Goal: Task Accomplishment & Management: Use online tool/utility

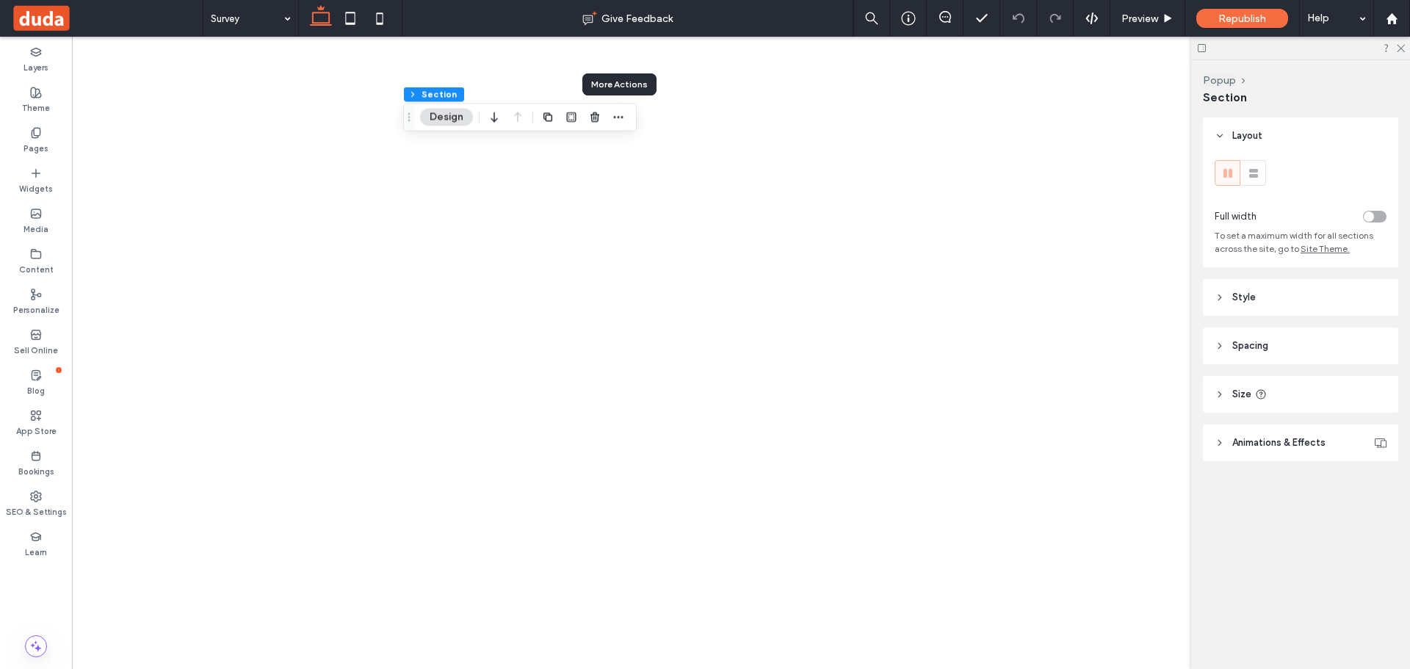
click at [621, 118] on icon "button" at bounding box center [618, 118] width 12 height 12
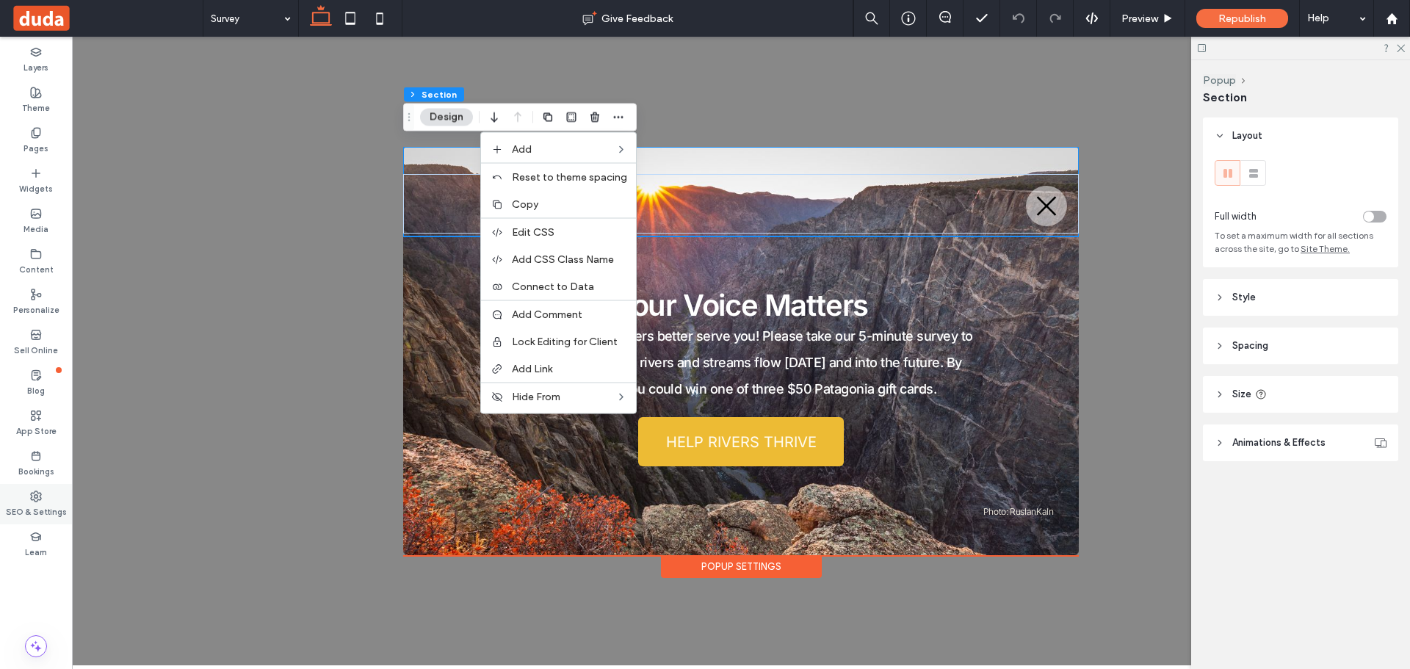
click at [33, 502] on icon at bounding box center [36, 497] width 12 height 12
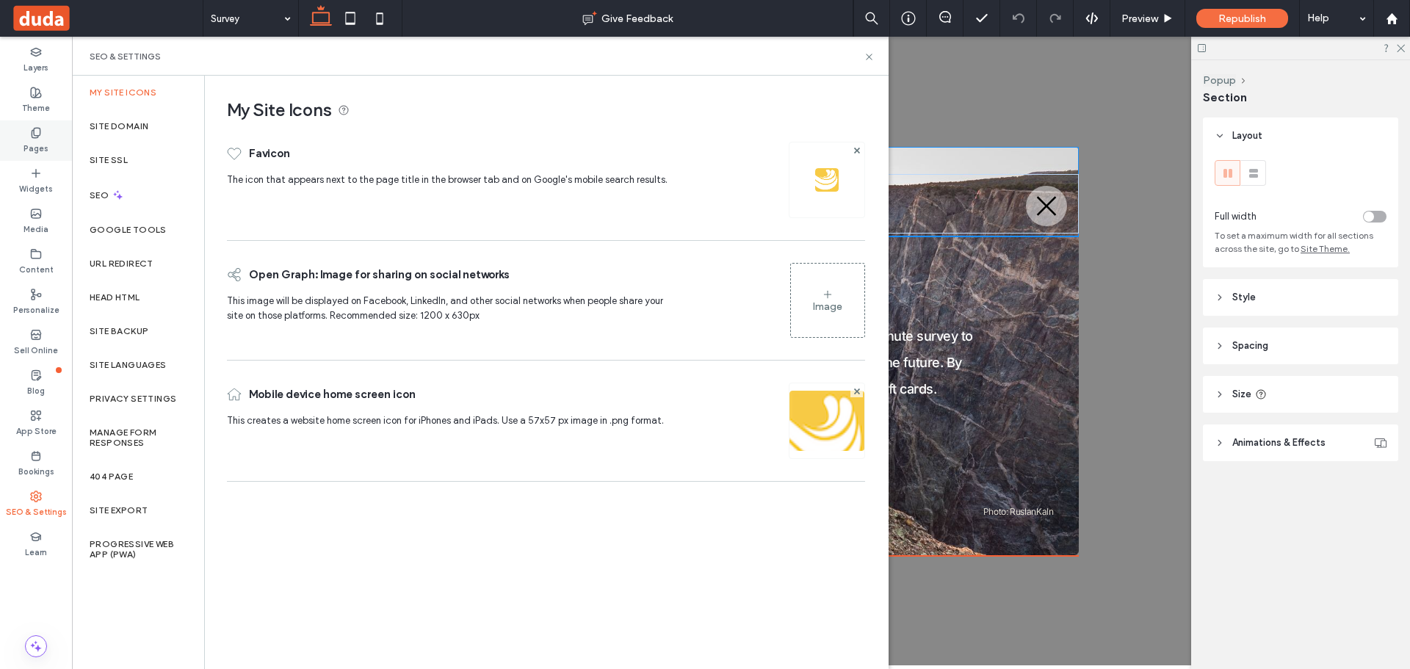
click at [34, 138] on icon at bounding box center [36, 133] width 12 height 12
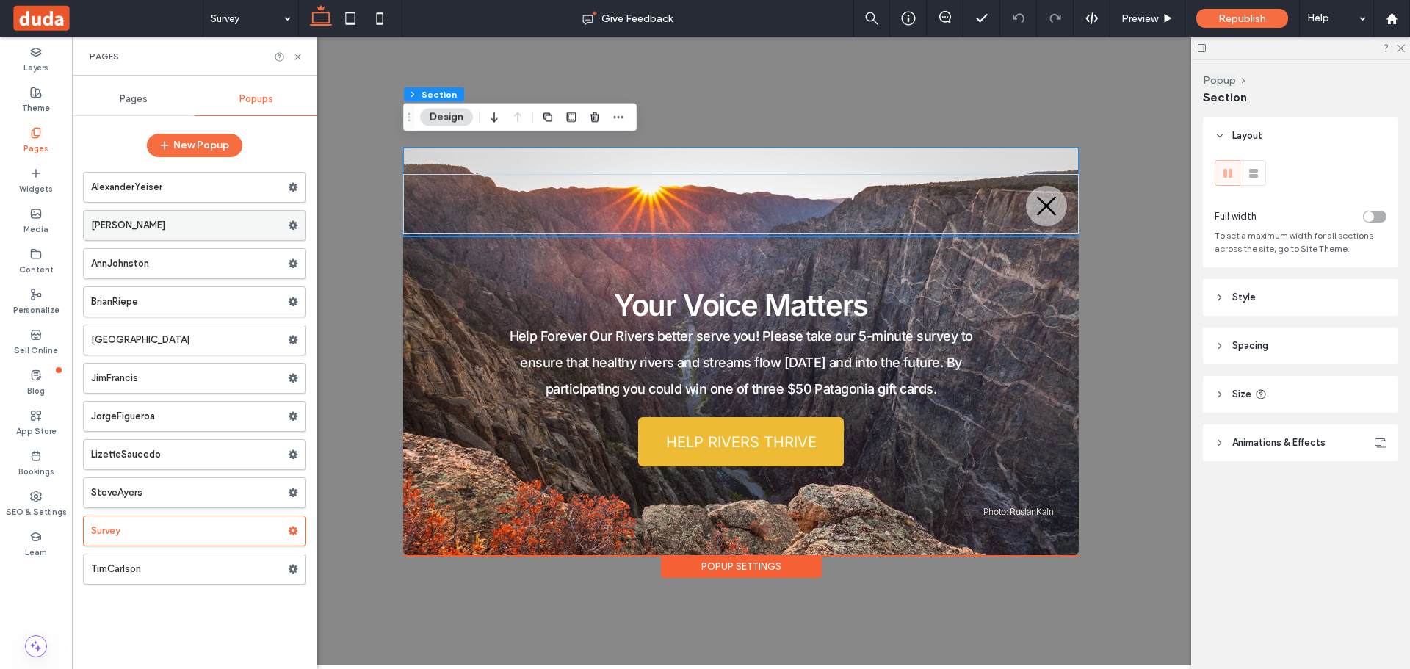
click at [132, 220] on label "[PERSON_NAME]" at bounding box center [189, 225] width 197 height 29
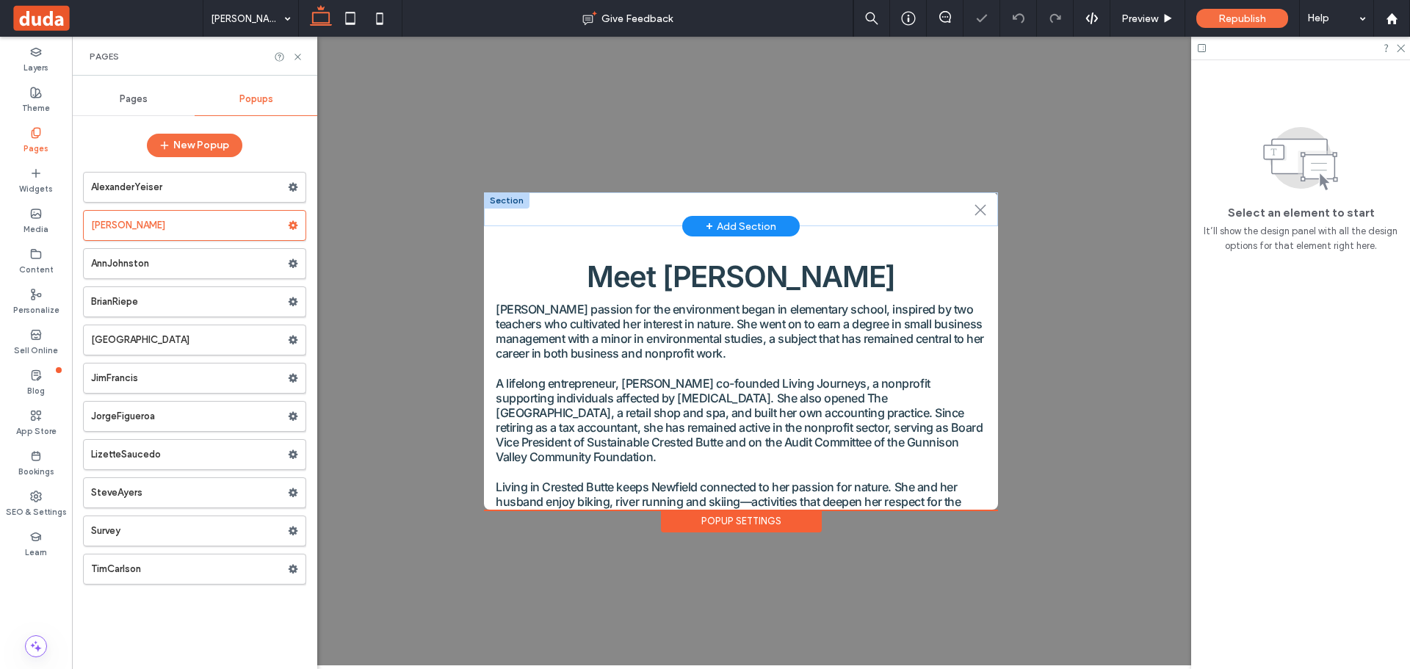
click at [515, 193] on div at bounding box center [507, 200] width 46 height 16
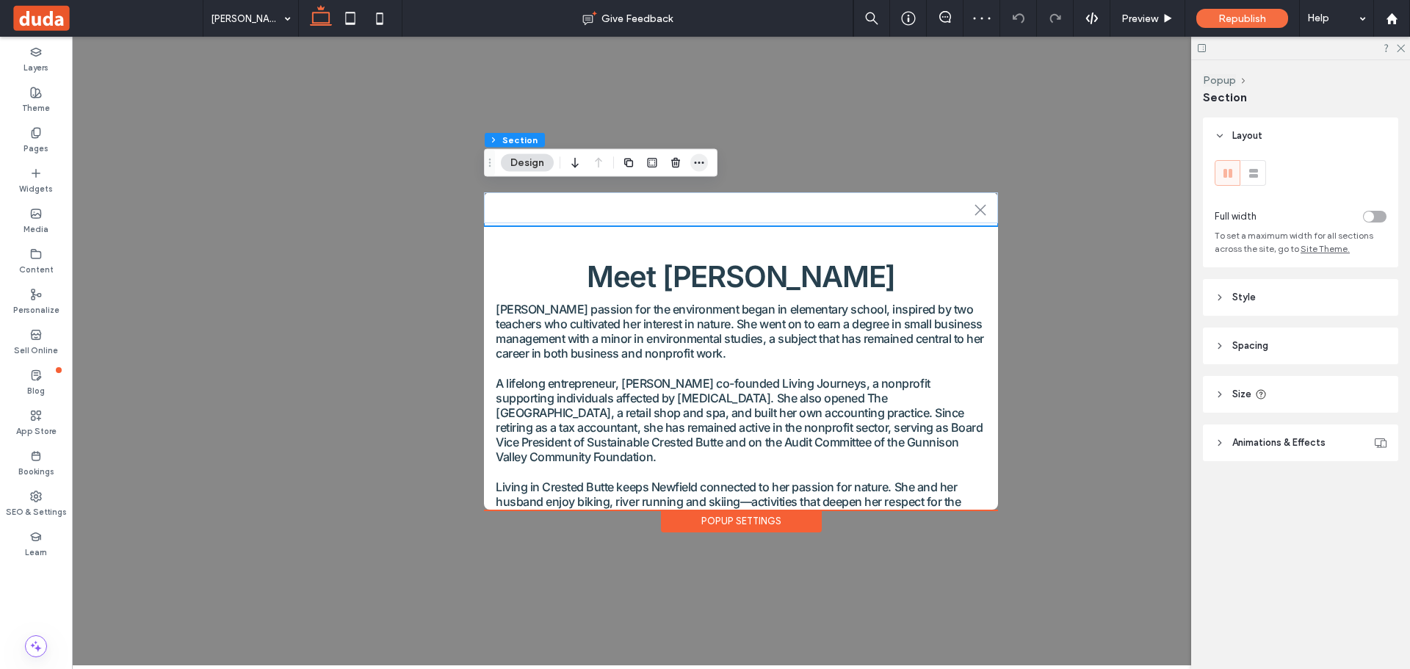
click at [698, 158] on icon "button" at bounding box center [699, 163] width 12 height 12
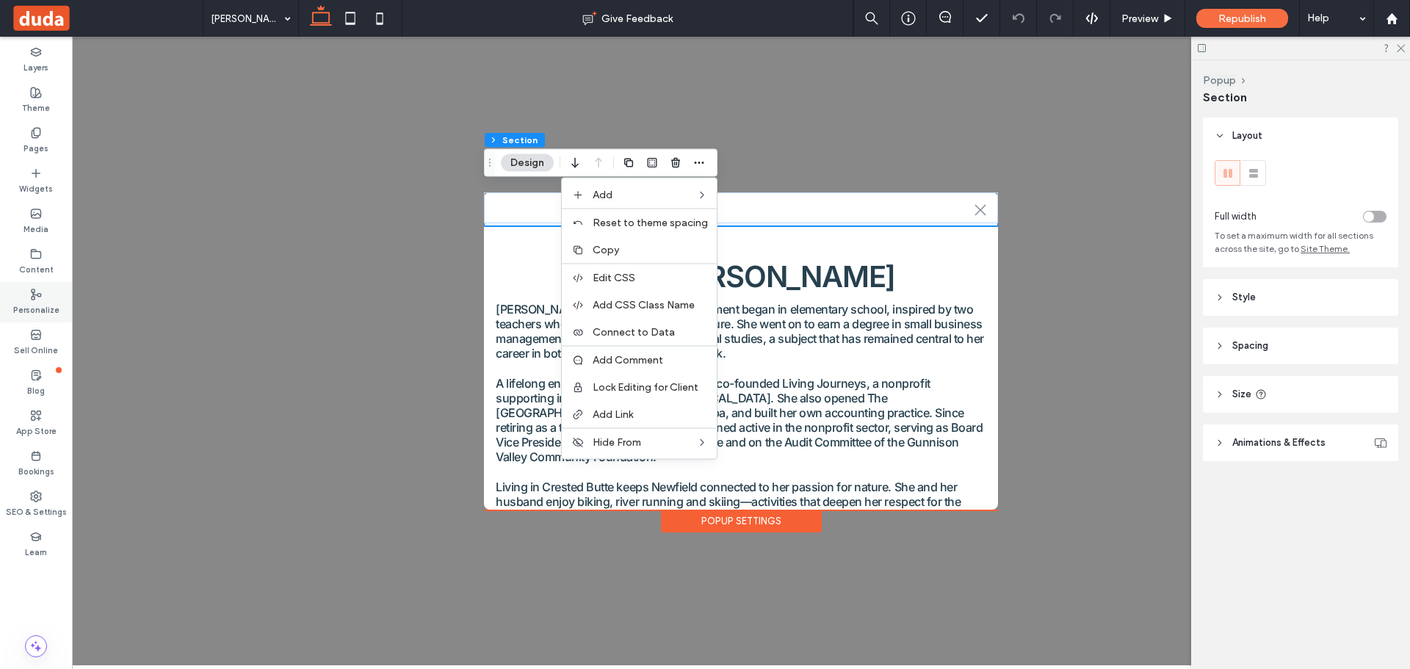
click at [35, 297] on icon at bounding box center [36, 295] width 12 height 12
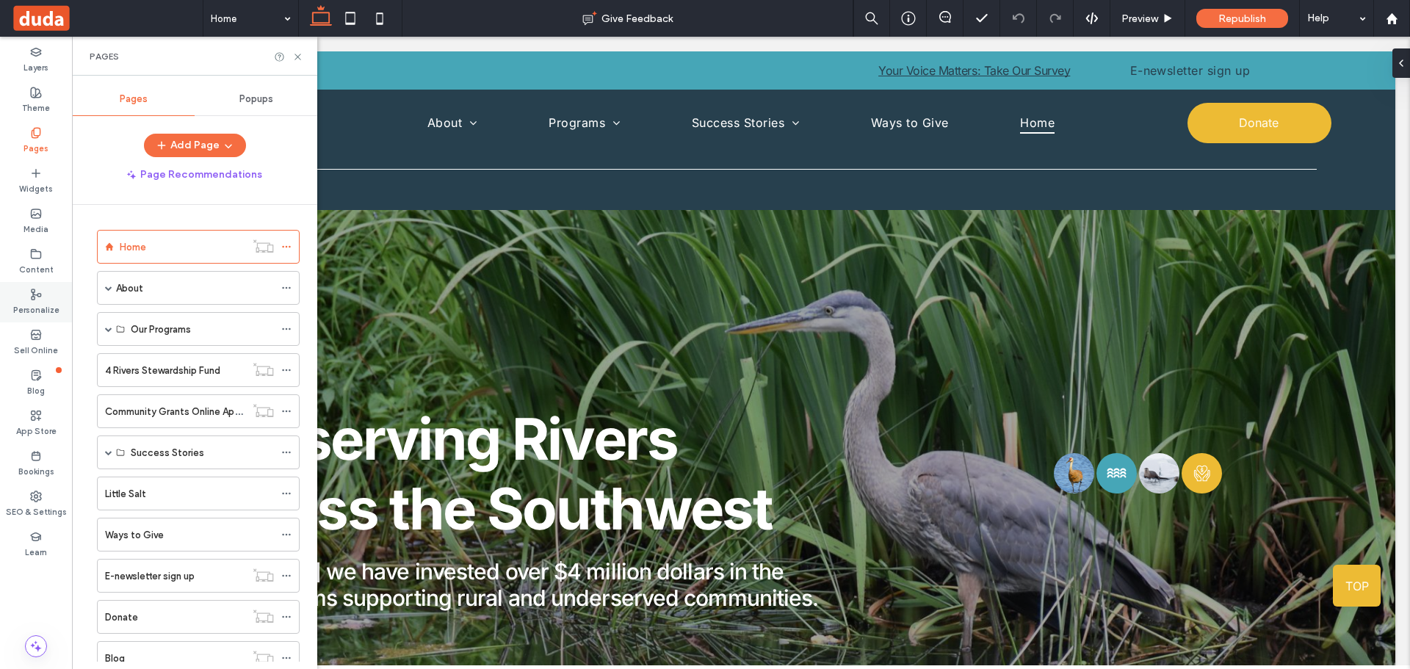
click at [37, 306] on label "Personalize" at bounding box center [36, 308] width 46 height 16
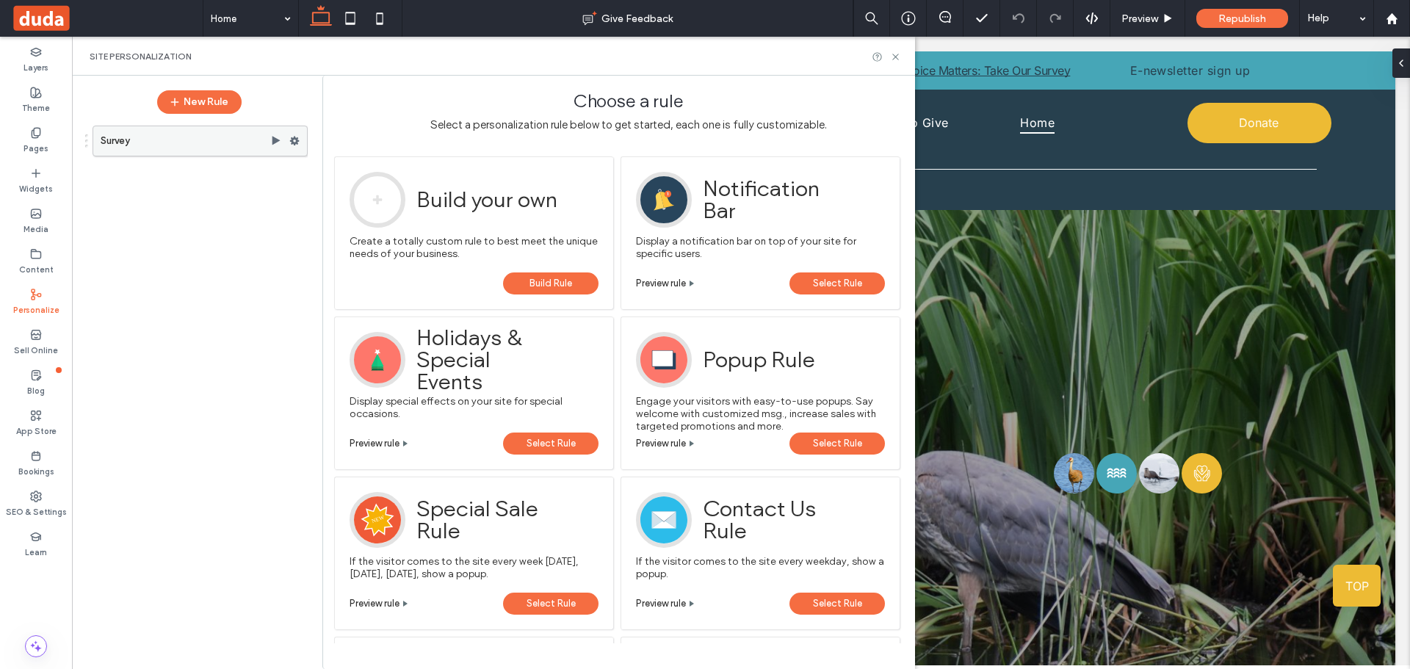
click at [296, 140] on use at bounding box center [295, 141] width 10 height 9
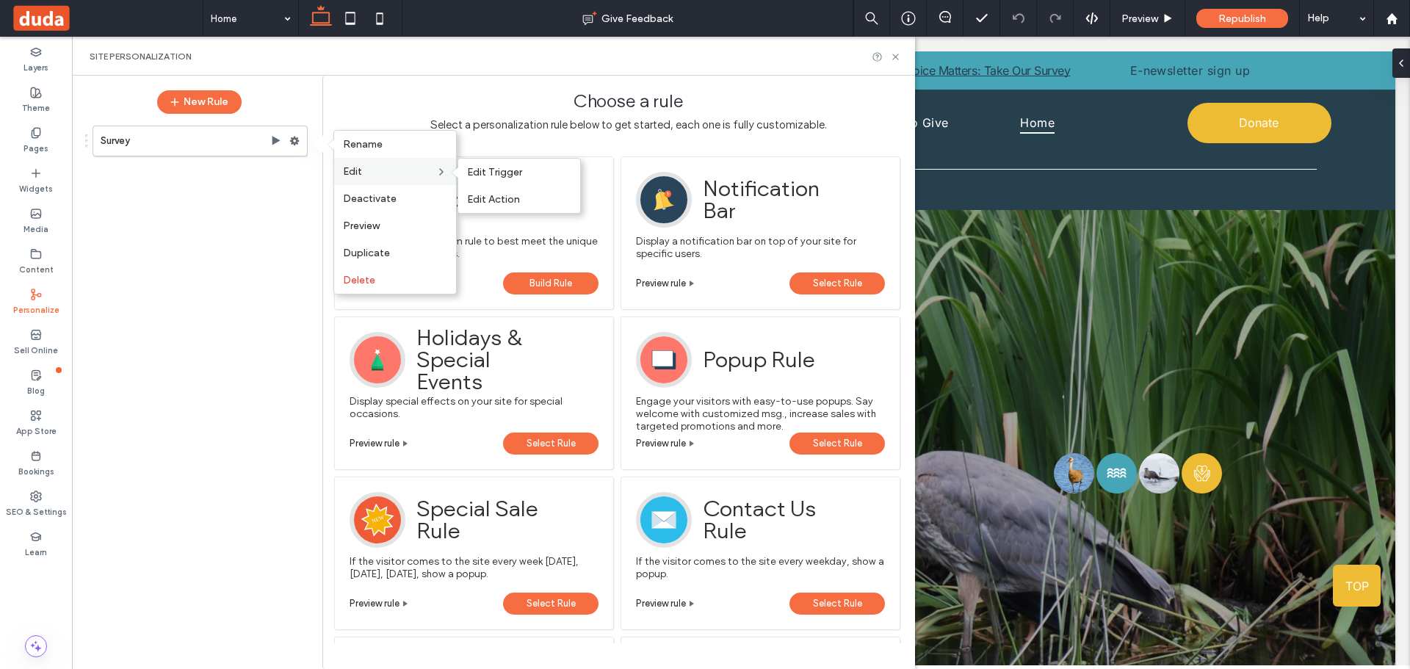
click at [355, 170] on span "Edit" at bounding box center [352, 171] width 19 height 12
click at [359, 250] on span "Duplicate" at bounding box center [366, 253] width 47 height 12
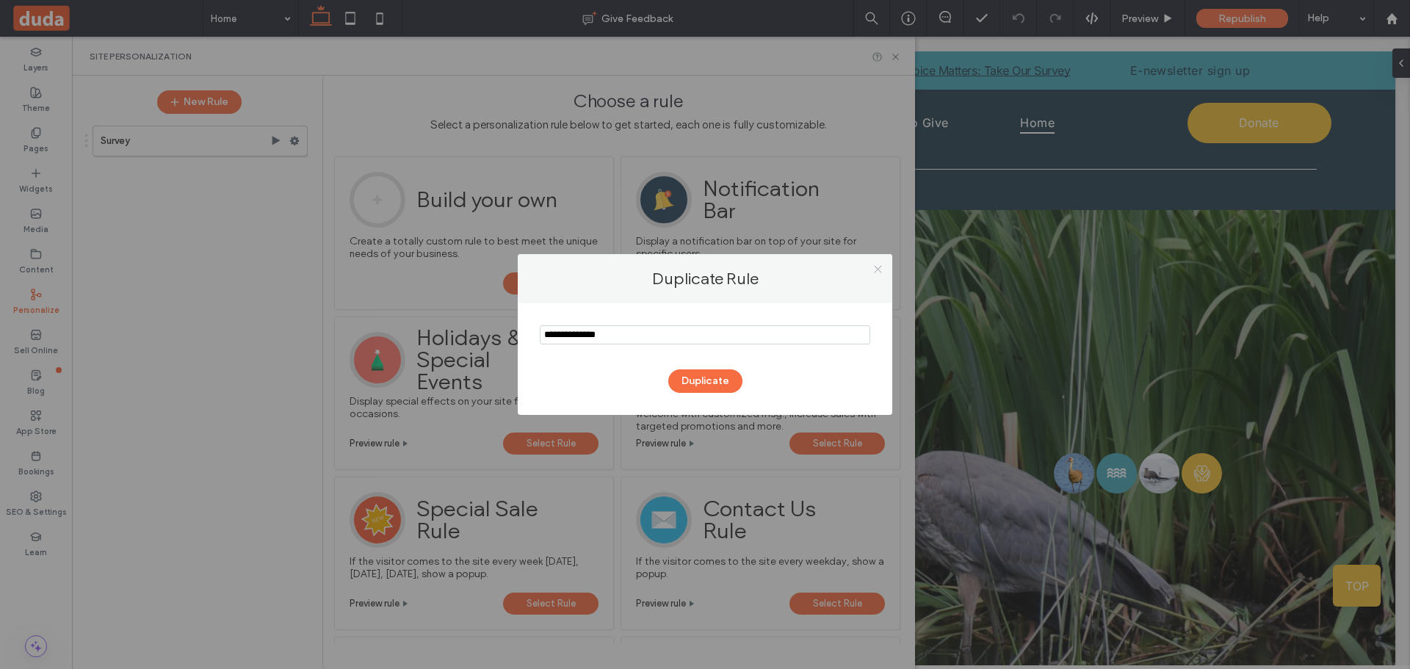
click at [880, 270] on icon at bounding box center [877, 269] width 11 height 11
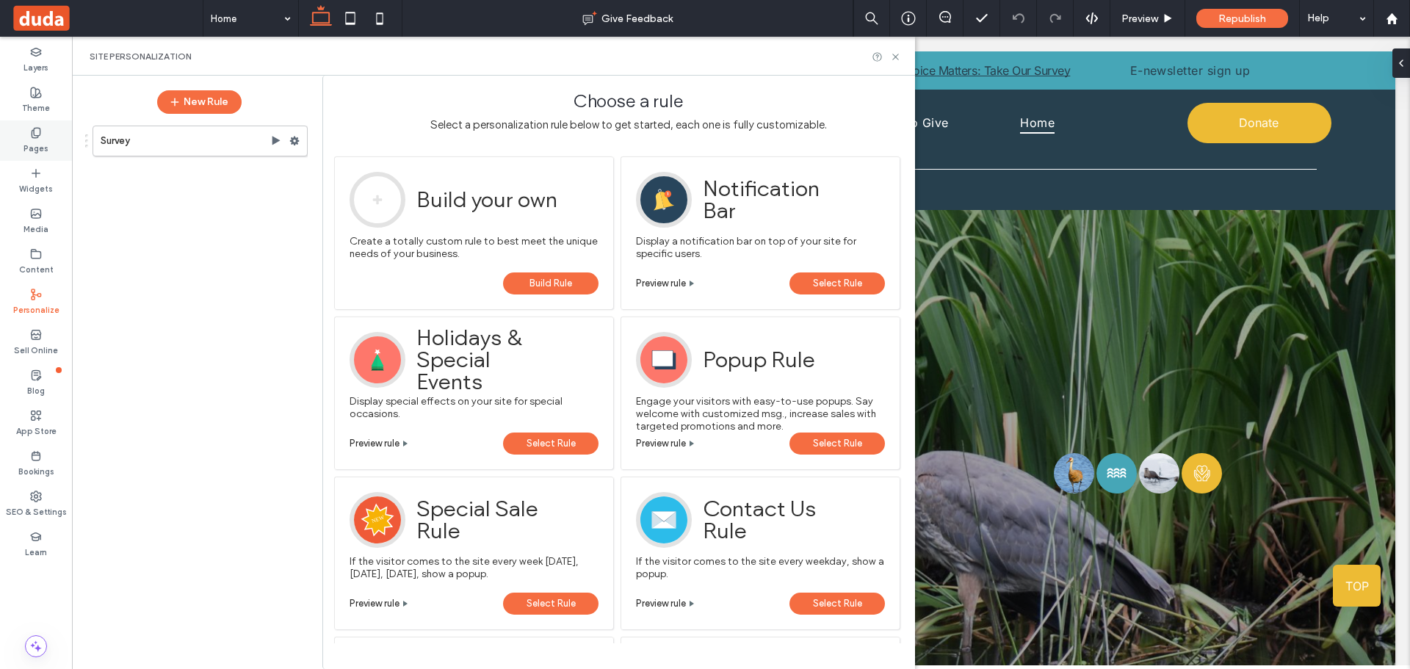
click at [32, 127] on icon at bounding box center [36, 133] width 12 height 12
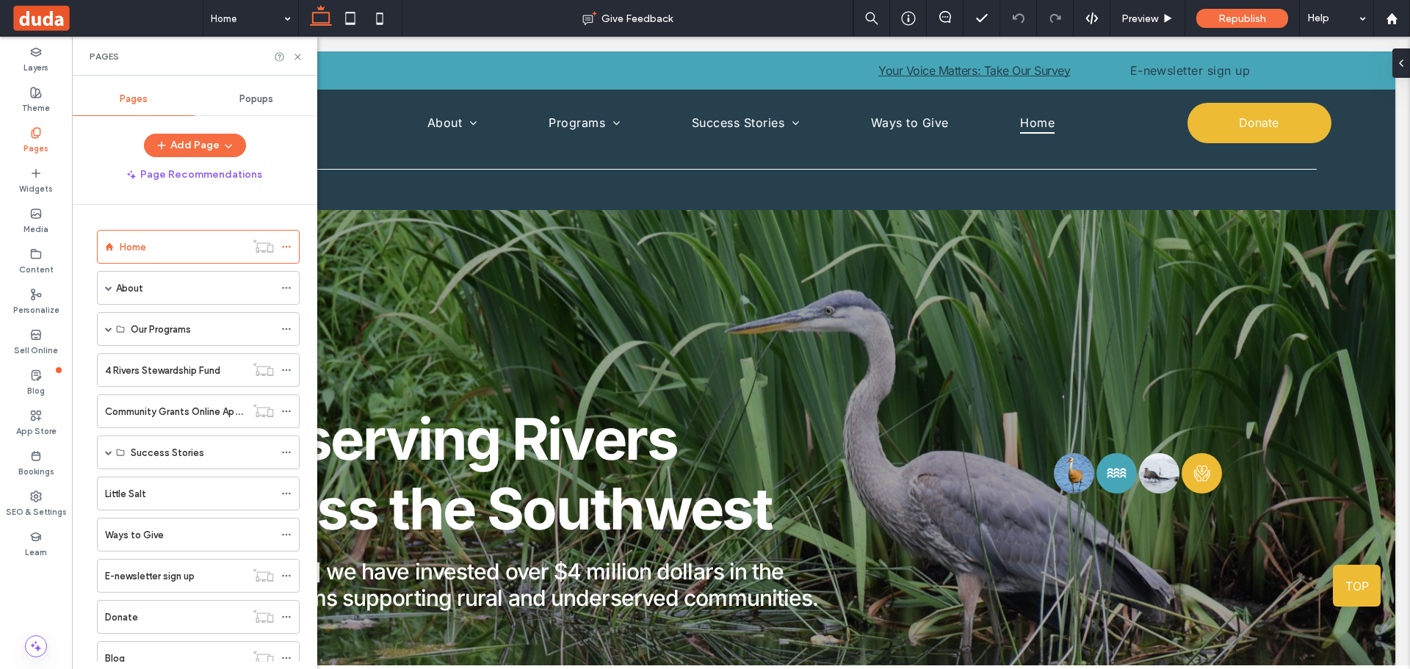
click at [256, 89] on div "Popups" at bounding box center [256, 99] width 123 height 32
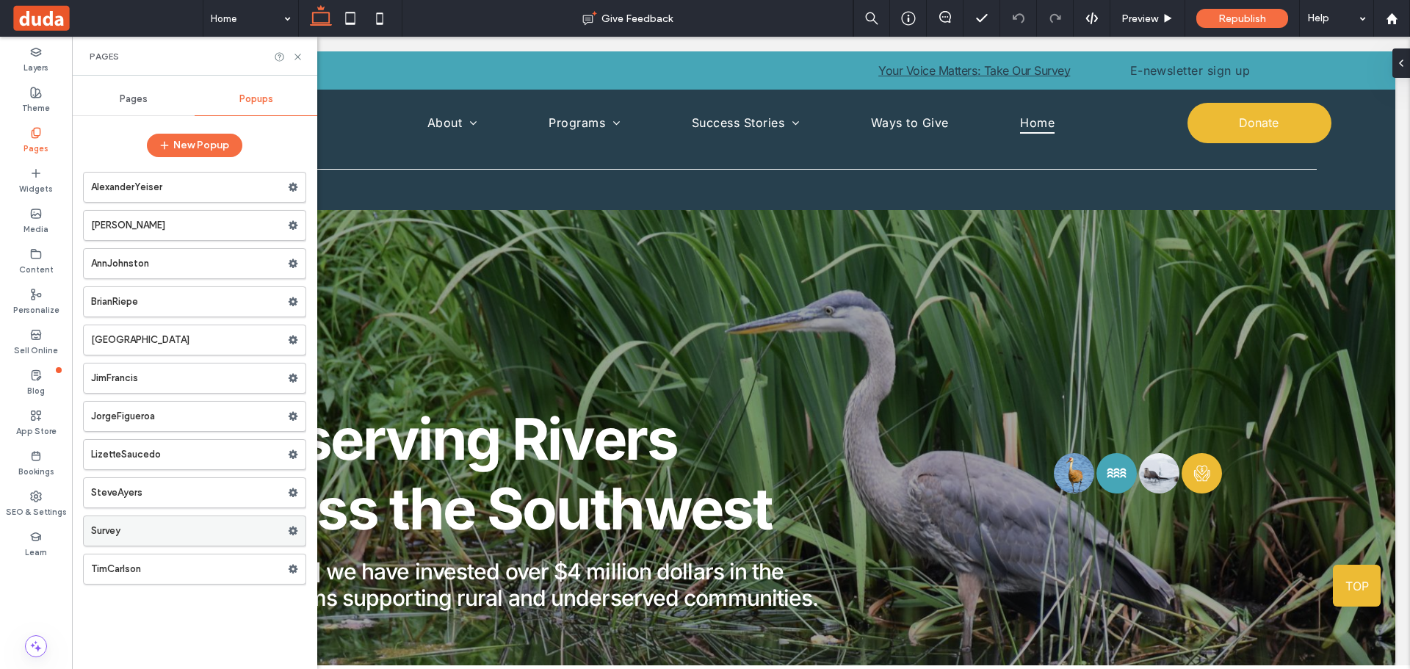
click at [292, 524] on span at bounding box center [293, 531] width 10 height 22
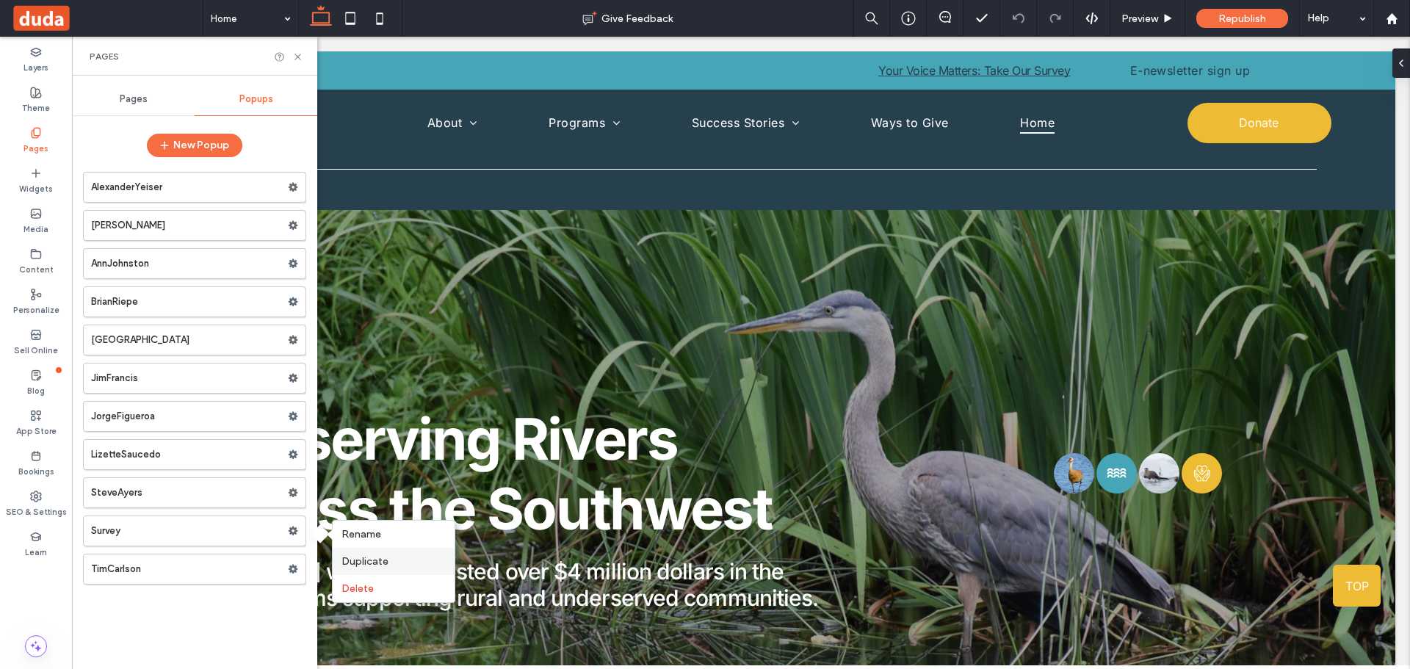
click at [371, 563] on span "Duplicate" at bounding box center [364, 561] width 47 height 12
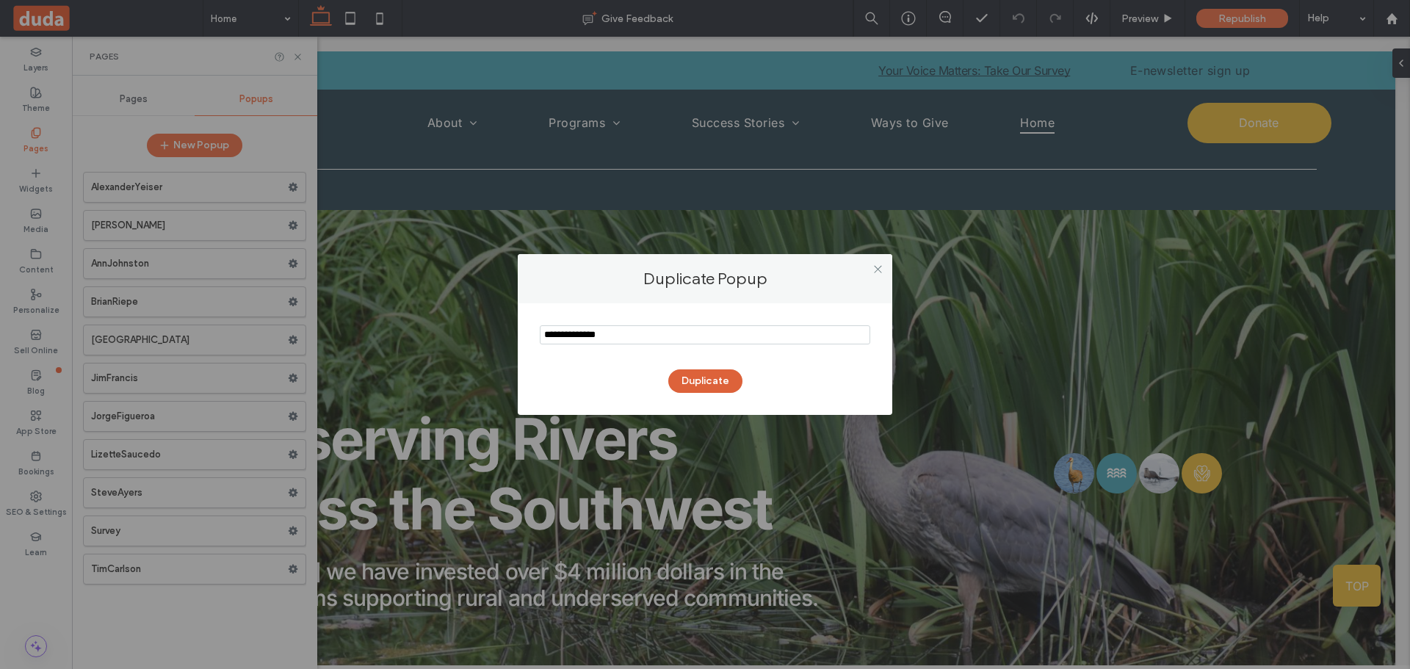
click at [725, 379] on button "Duplicate" at bounding box center [705, 381] width 74 height 24
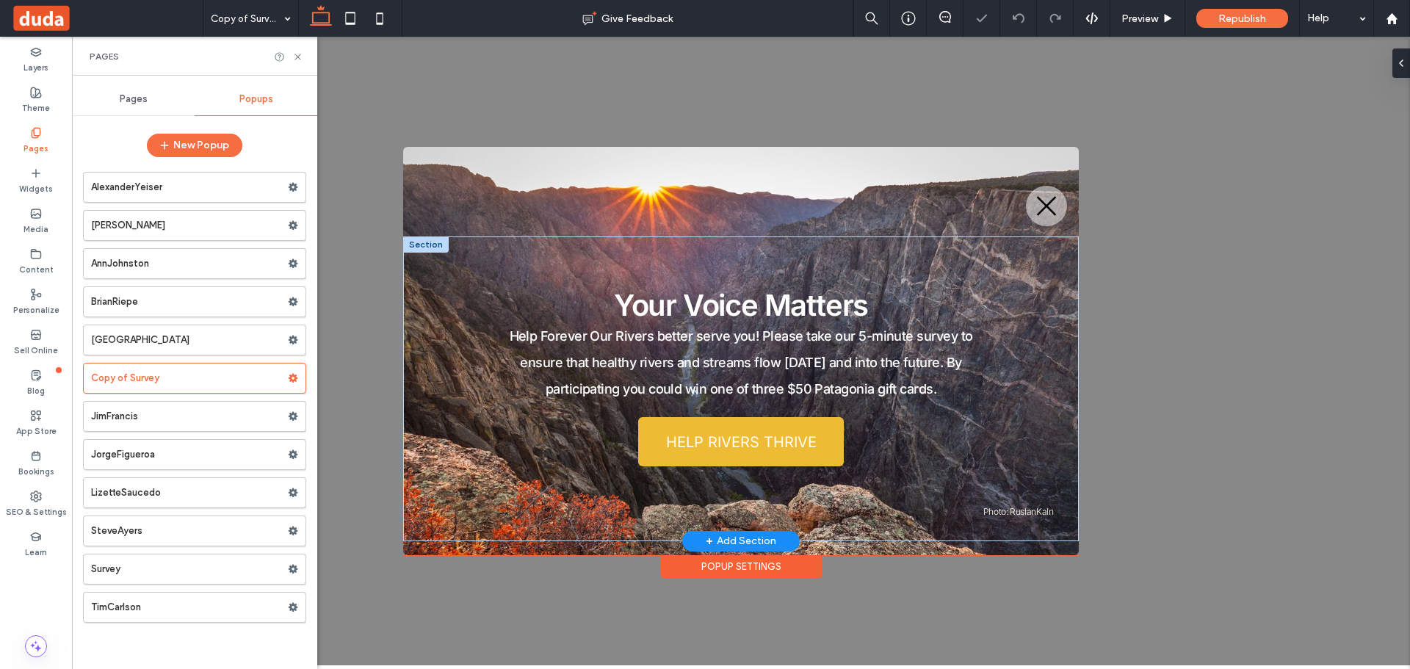
click at [419, 243] on div at bounding box center [426, 244] width 46 height 16
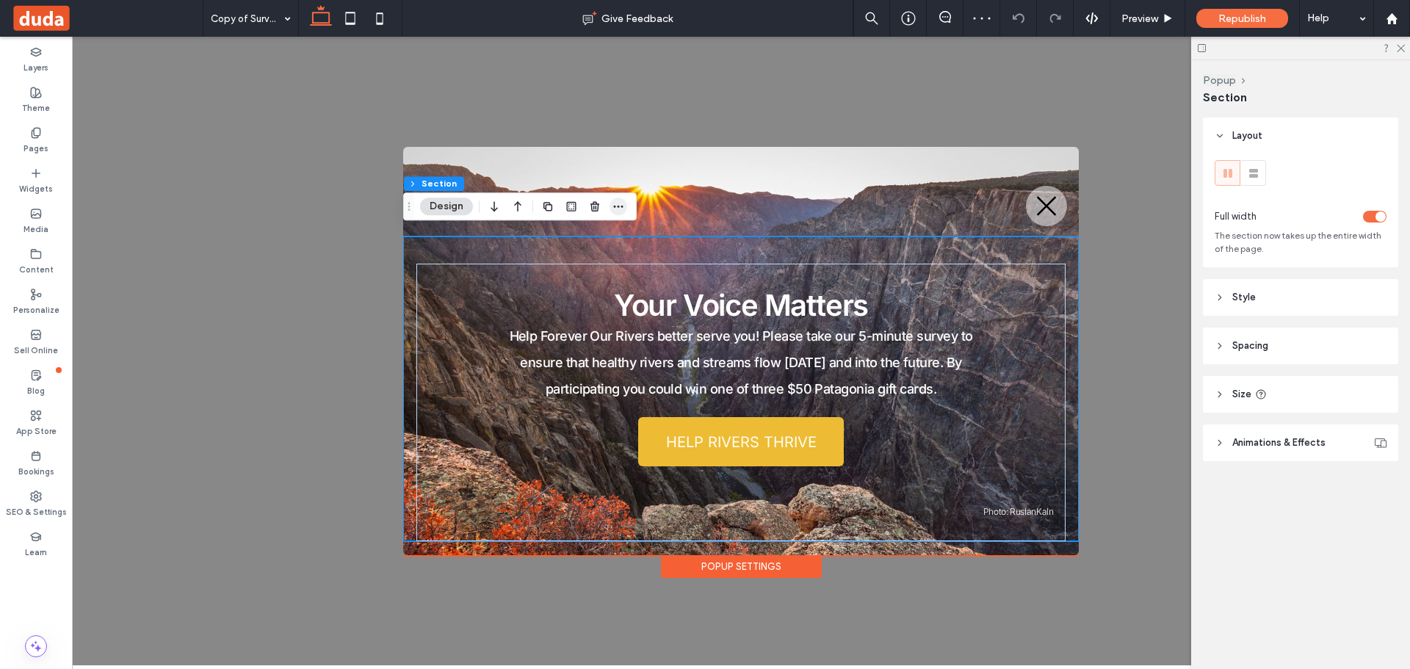
click at [620, 203] on icon "button" at bounding box center [618, 206] width 12 height 12
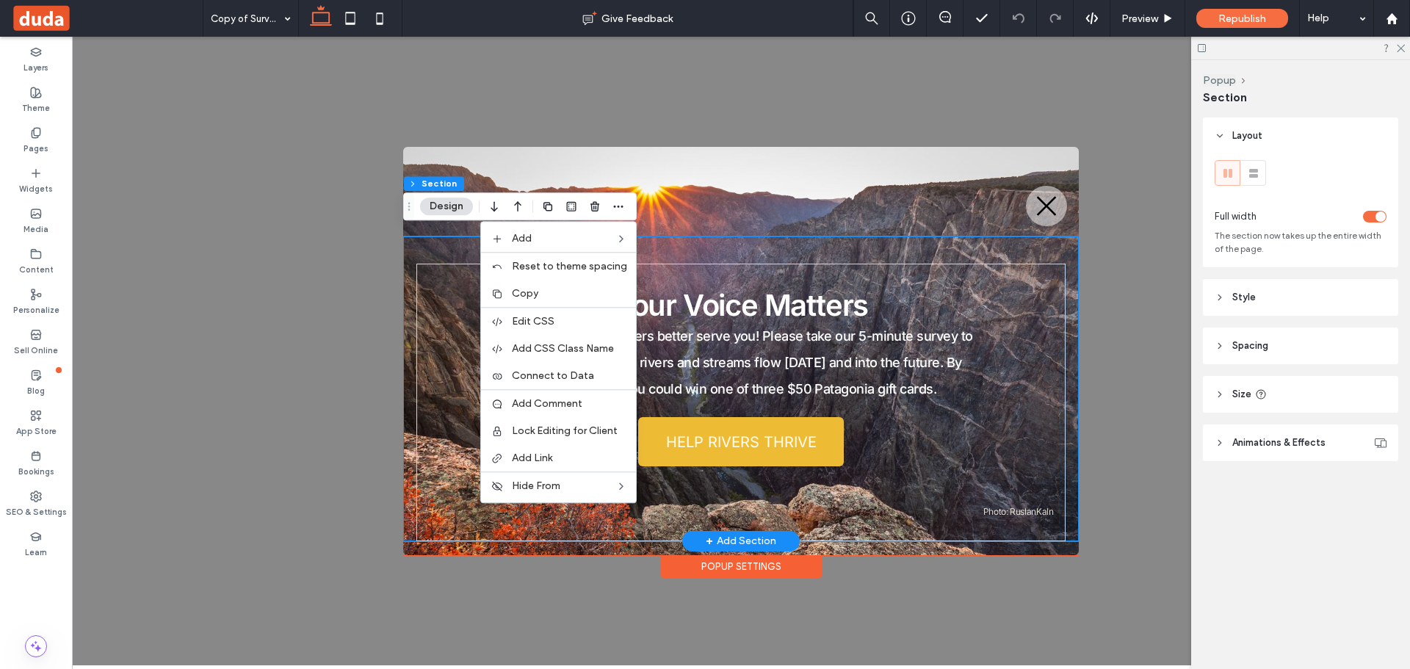
click at [416, 238] on div "Your Voice Matters Help Forever Our Rivers better serve you! Please take our 5-…" at bounding box center [741, 388] width 676 height 305
click at [31, 61] on label "Layers" at bounding box center [36, 66] width 25 height 16
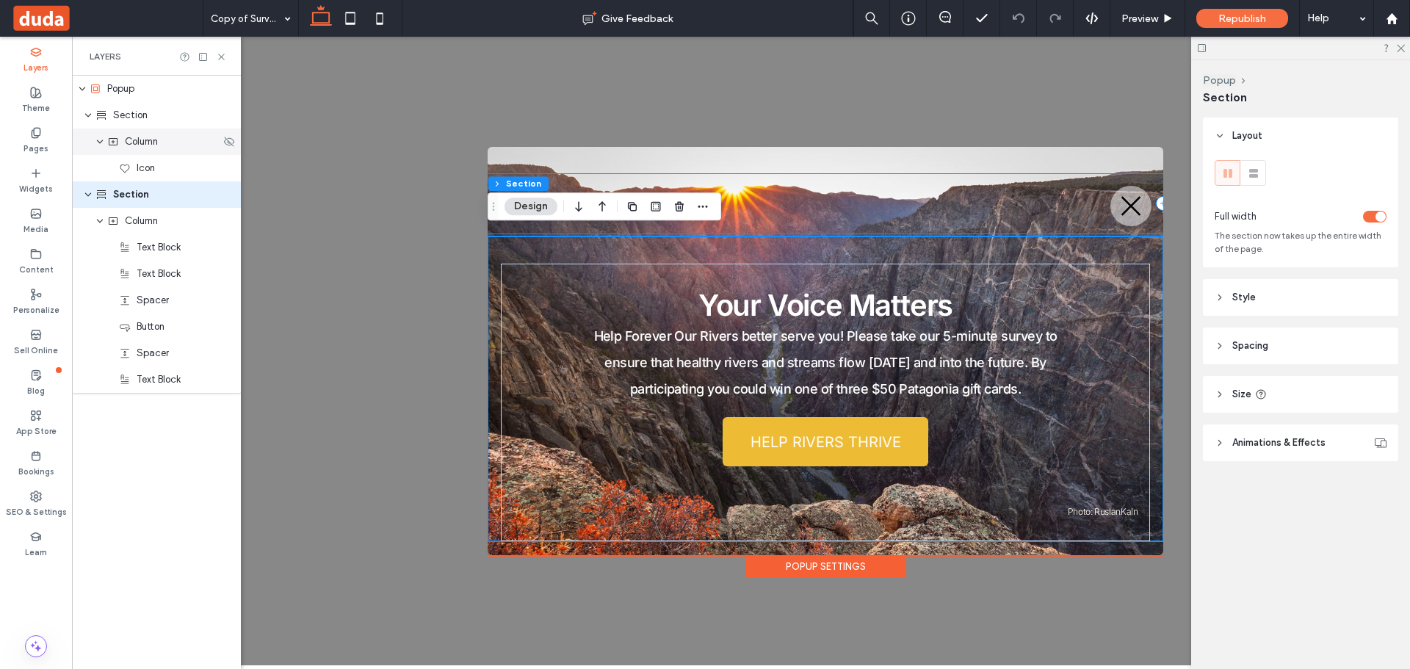
click at [142, 151] on div "Column" at bounding box center [156, 142] width 169 height 26
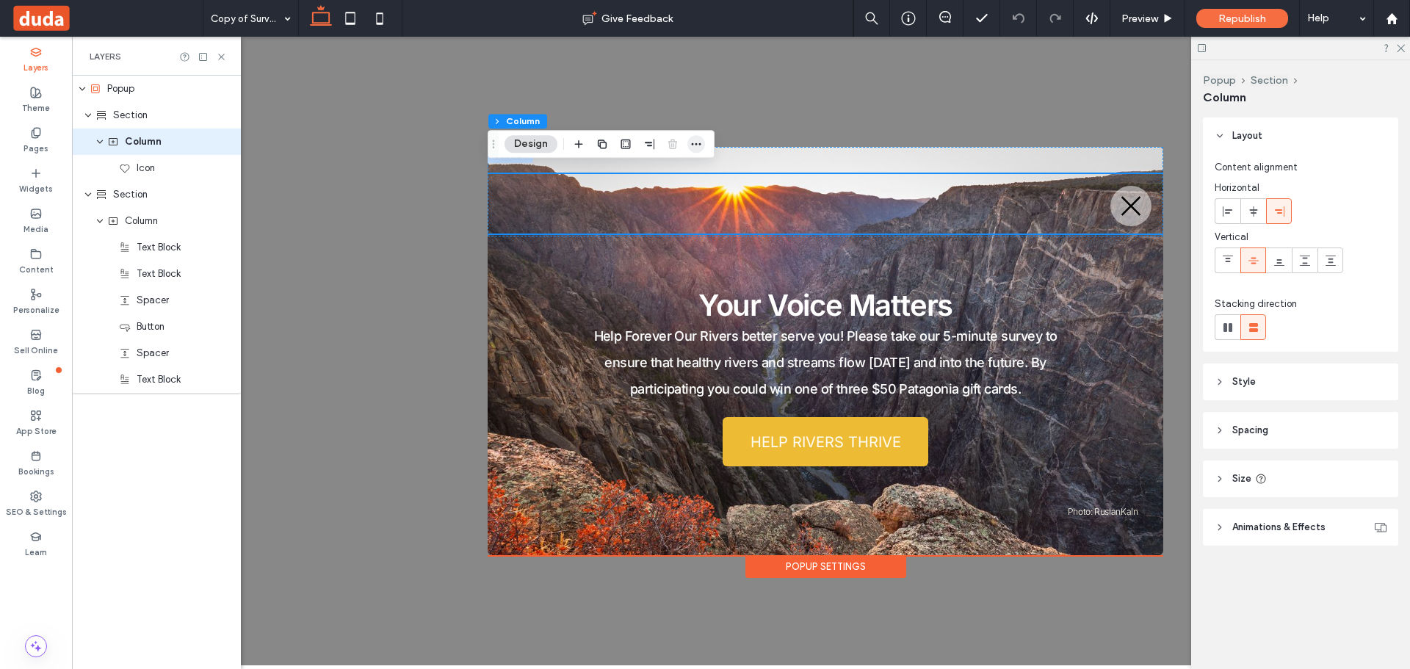
click at [695, 144] on icon "button" at bounding box center [696, 144] width 12 height 12
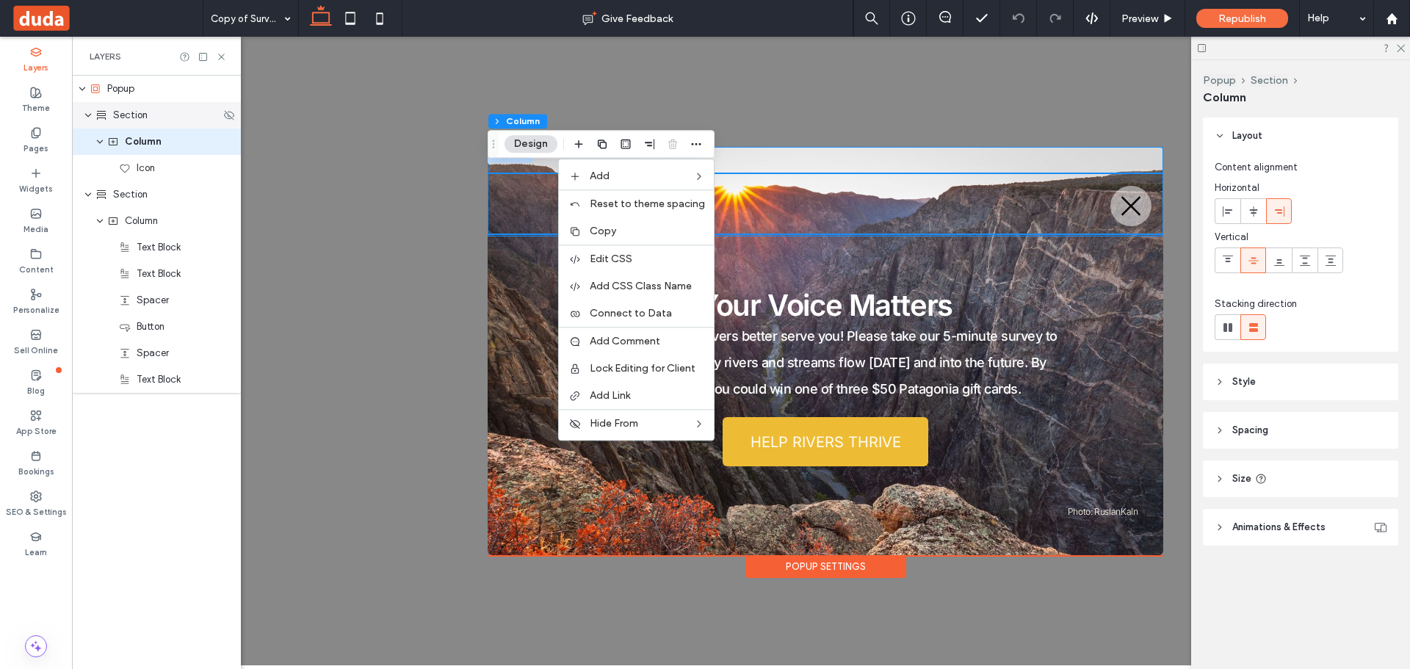
click at [114, 105] on div "Section" at bounding box center [156, 115] width 169 height 26
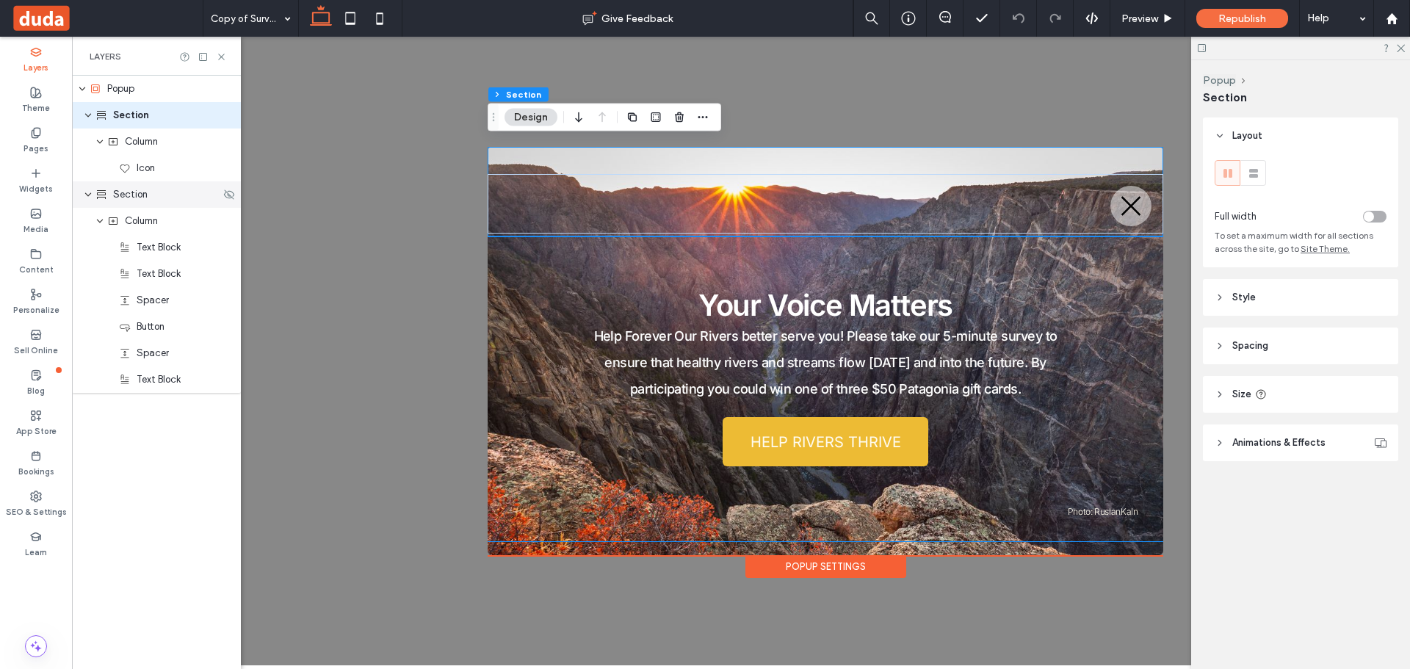
click at [140, 193] on span "Section" at bounding box center [130, 194] width 35 height 15
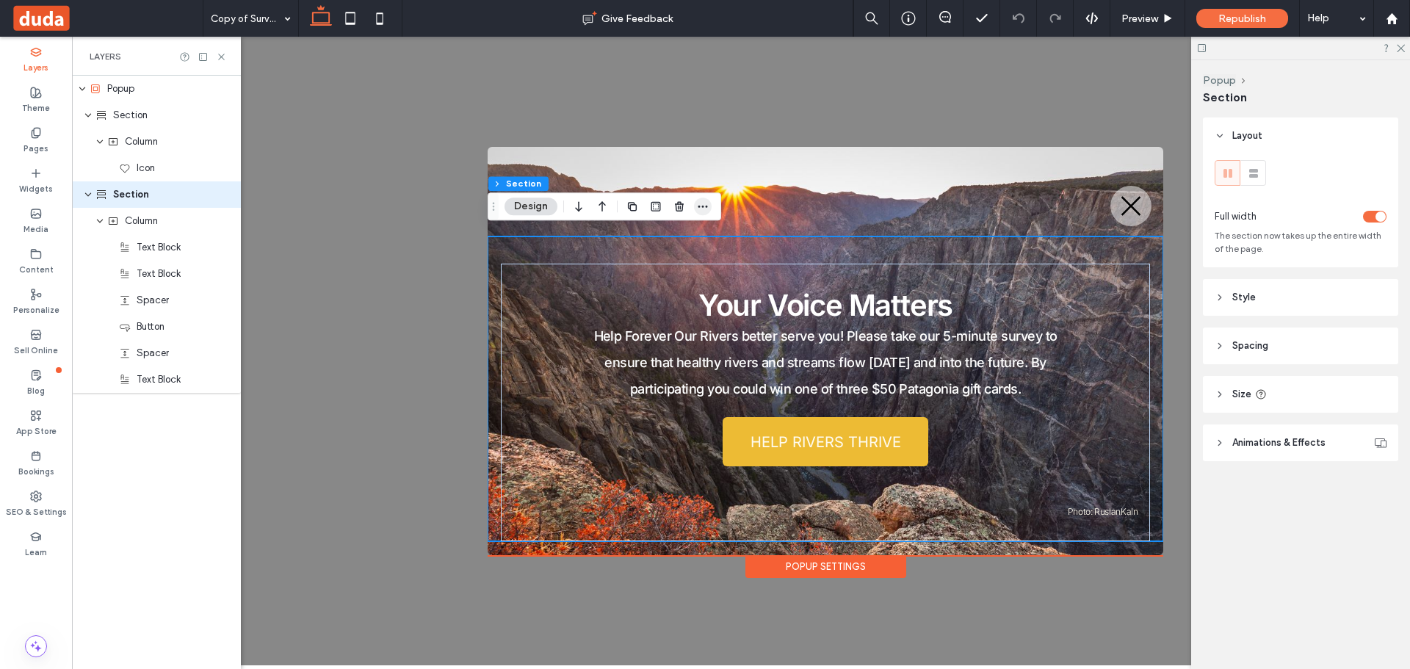
click at [705, 204] on icon "button" at bounding box center [703, 206] width 12 height 12
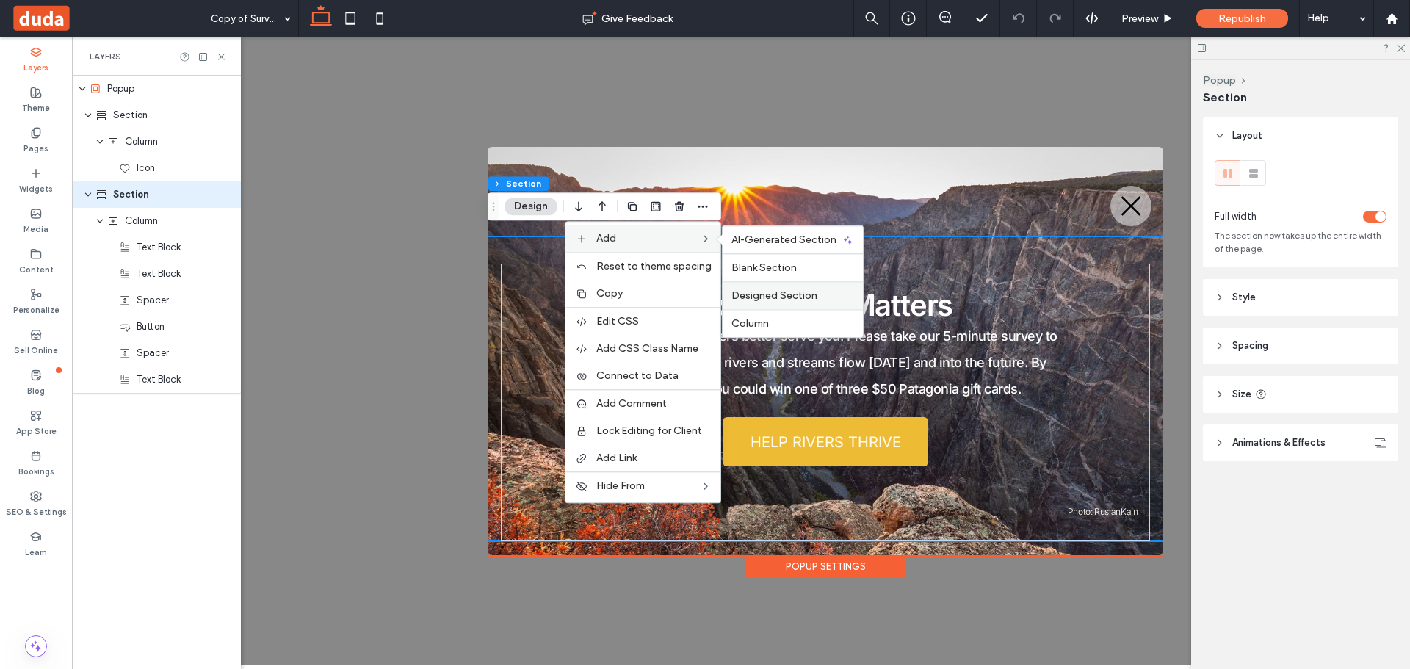
click at [772, 293] on span "Designed Section" at bounding box center [774, 295] width 86 height 12
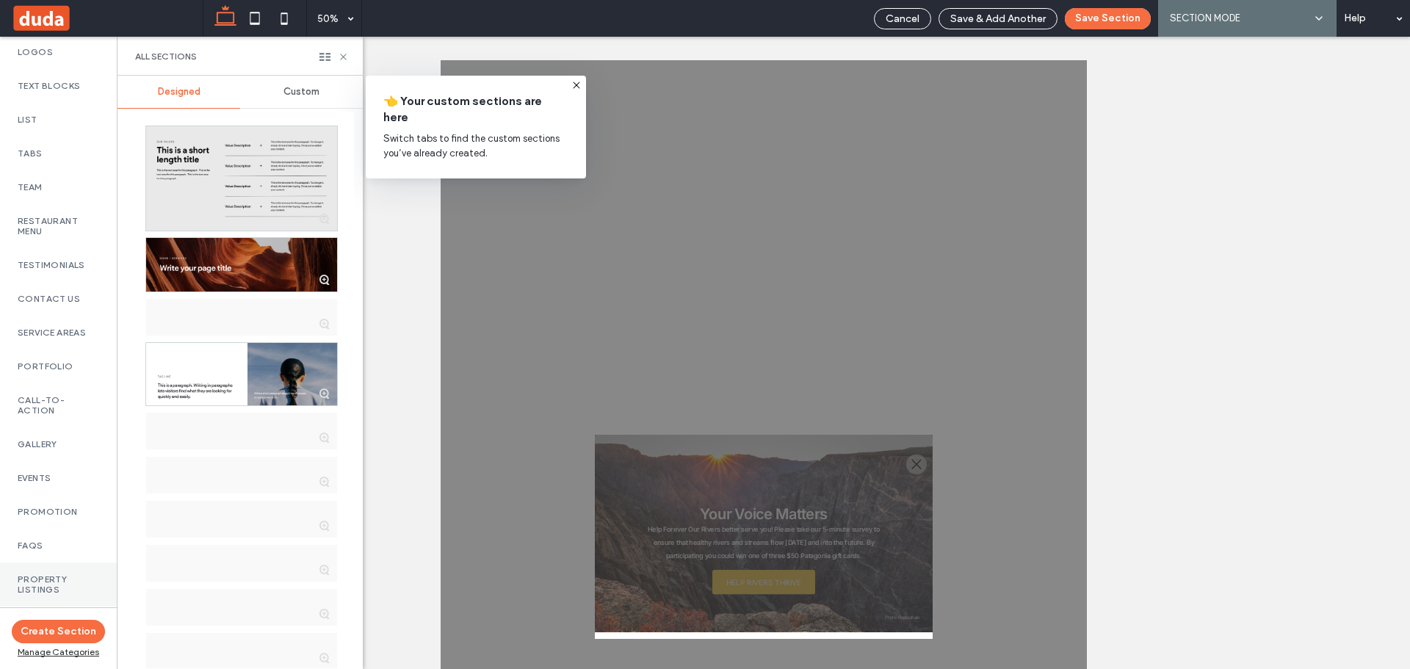
scroll to position [588, 0]
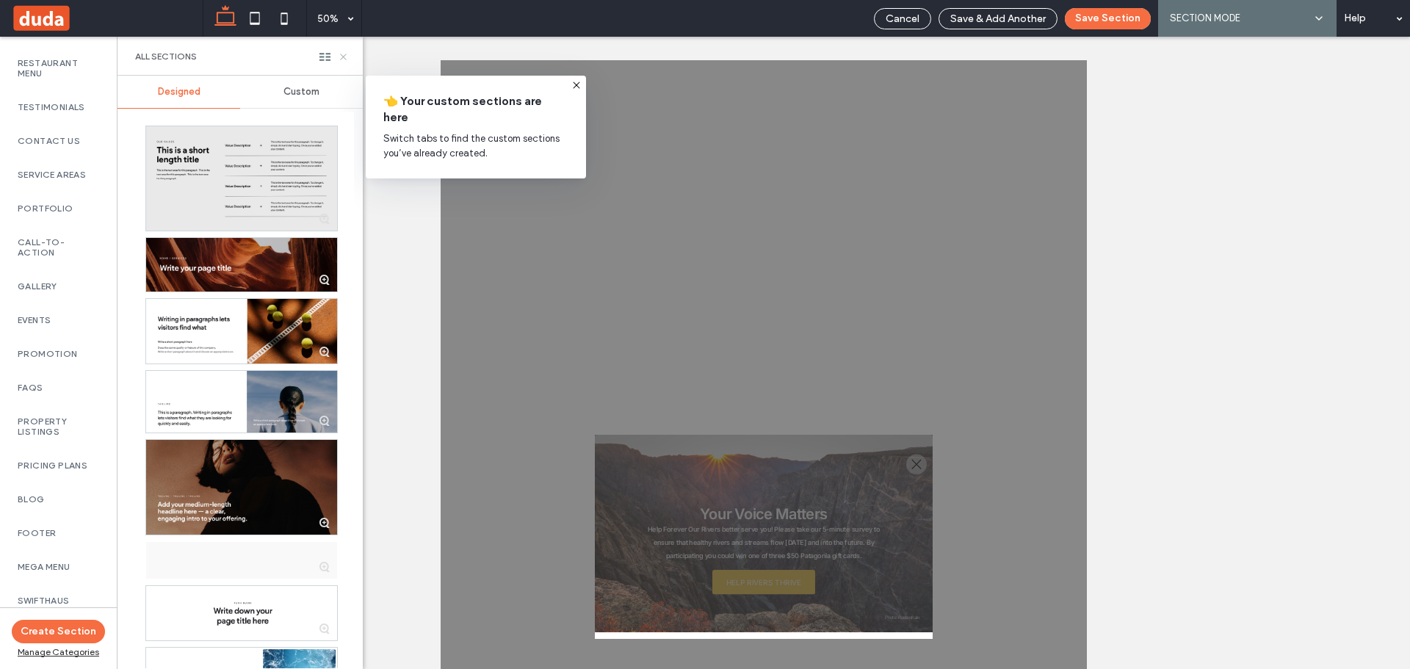
click at [344, 54] on icon at bounding box center [343, 56] width 11 height 11
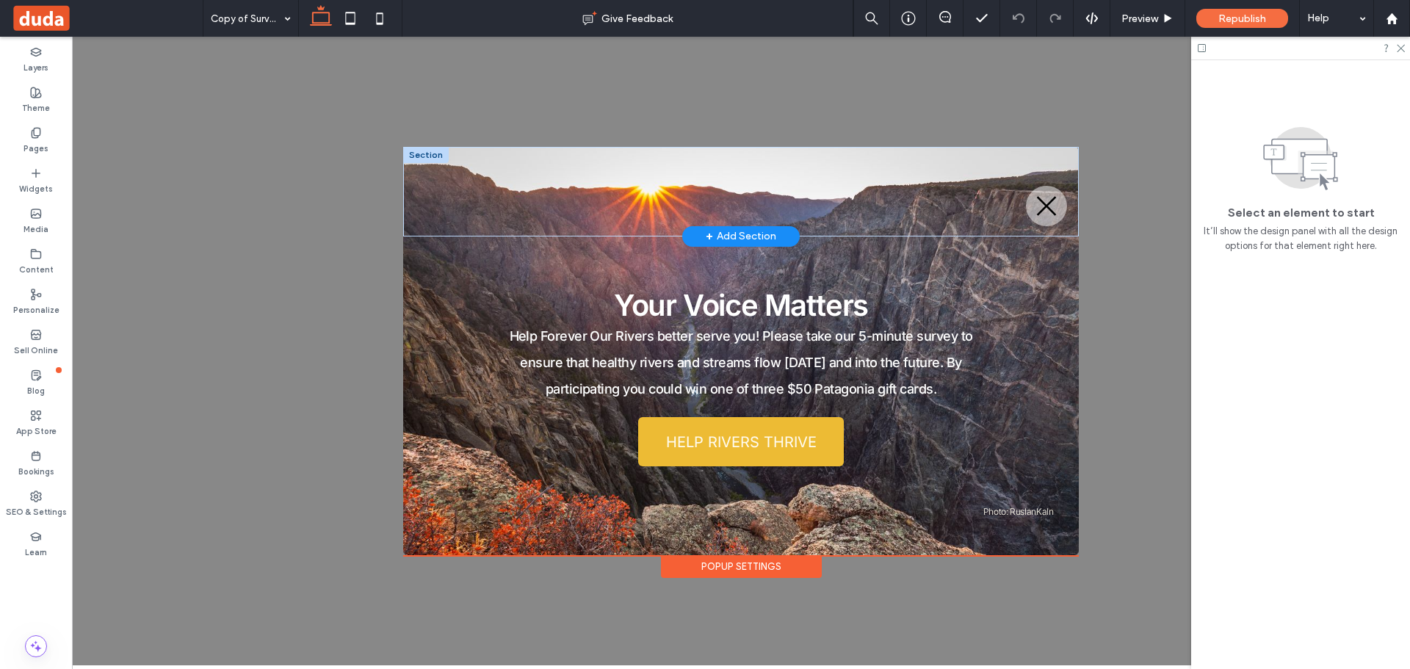
click at [421, 150] on div at bounding box center [426, 155] width 46 height 16
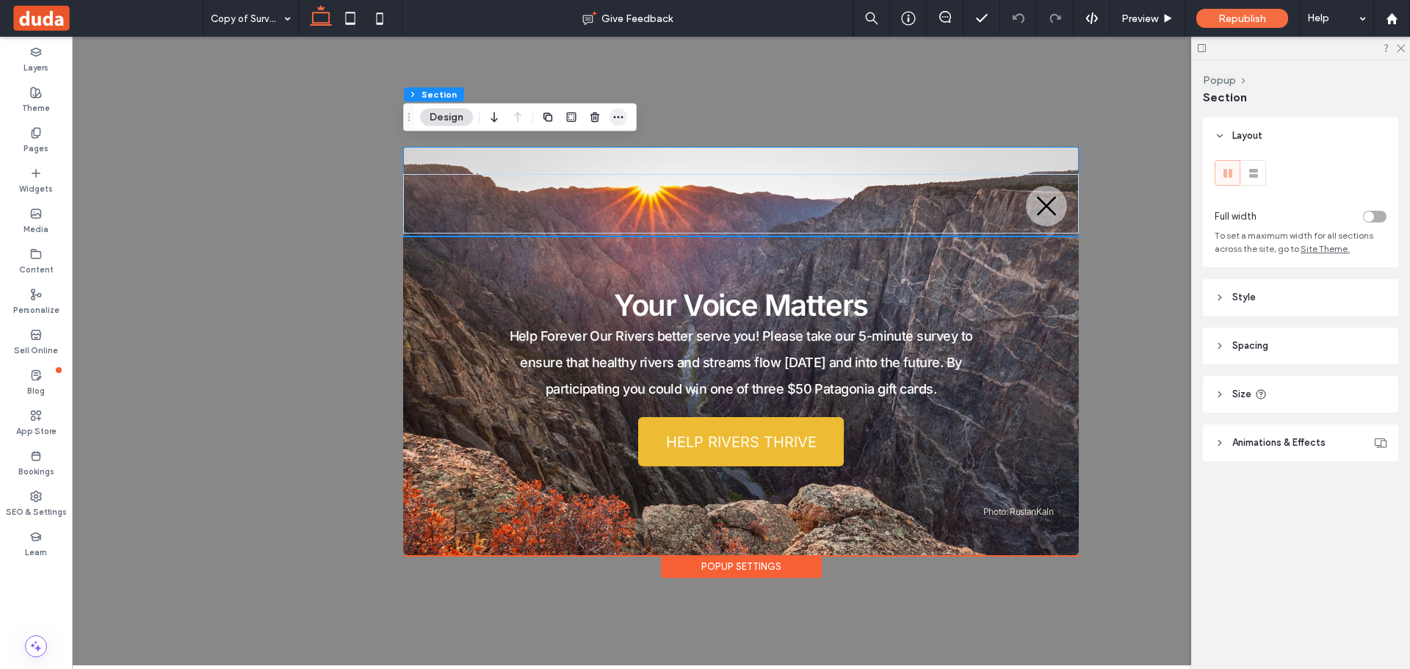
click at [624, 114] on icon "button" at bounding box center [618, 118] width 12 height 12
click at [40, 491] on icon at bounding box center [36, 497] width 12 height 12
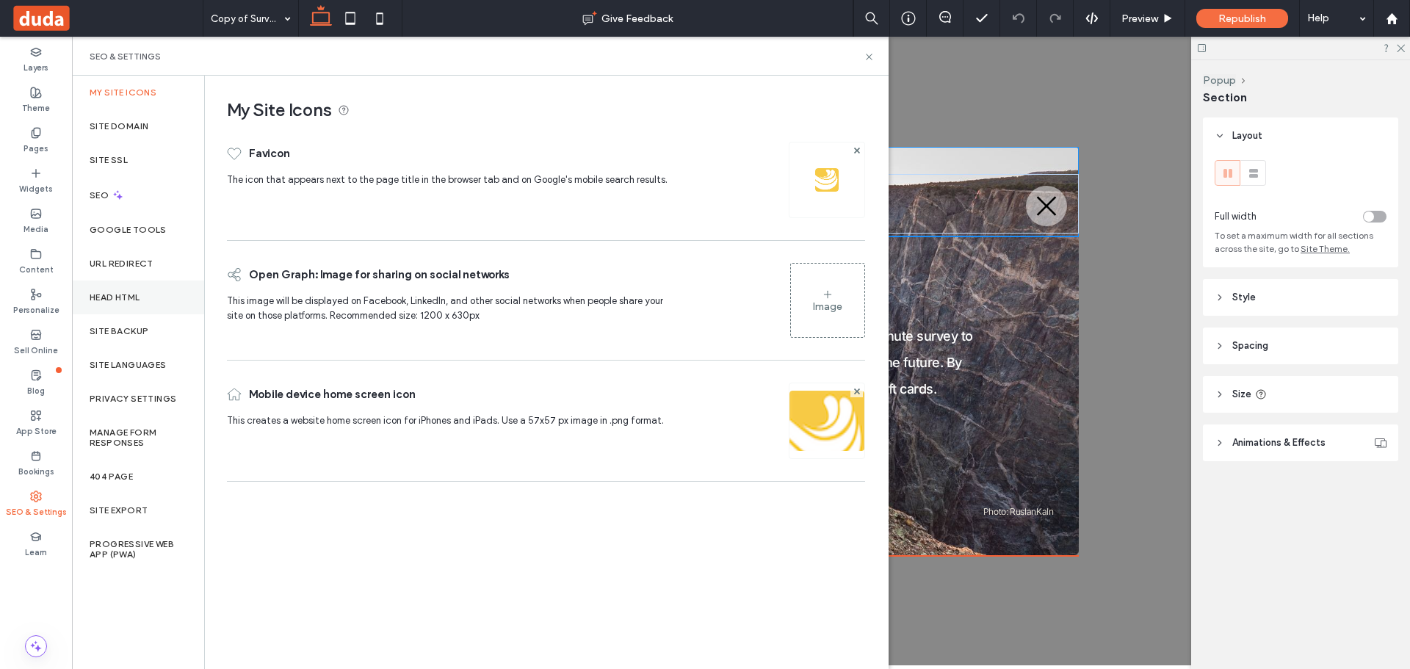
click at [120, 303] on div "Head HTML" at bounding box center [138, 298] width 132 height 34
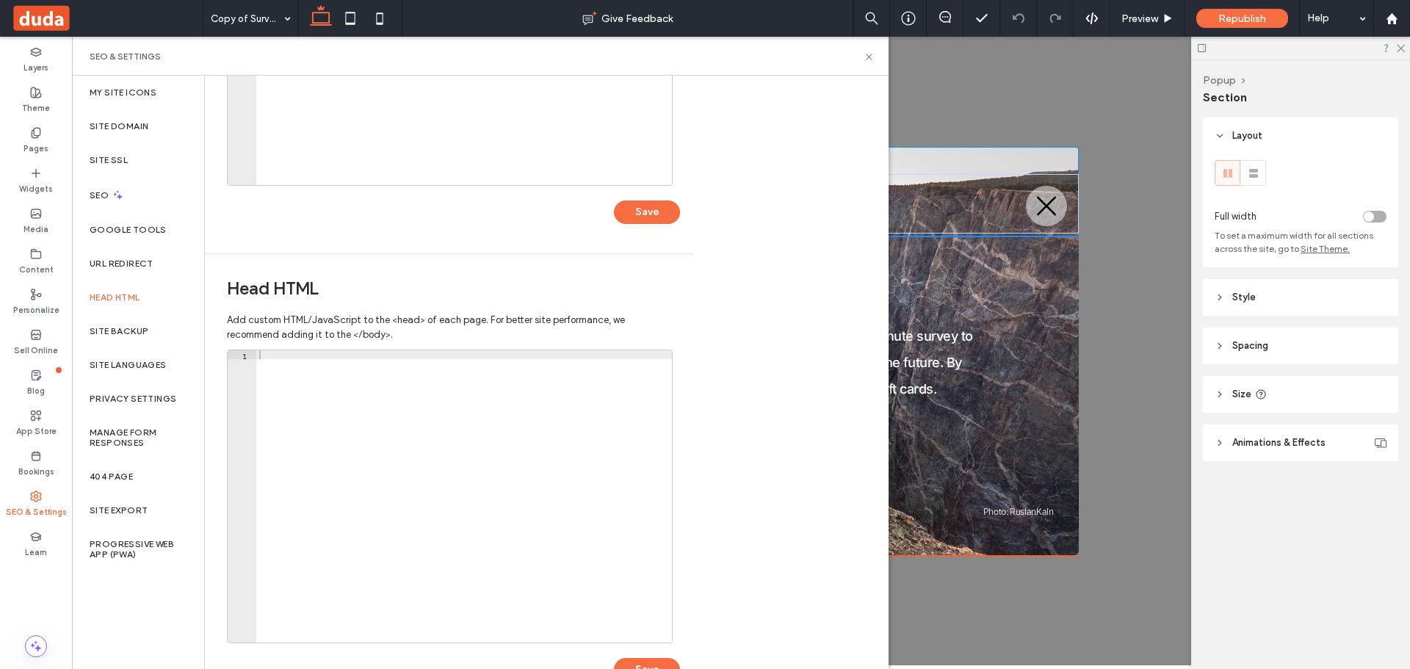
scroll to position [0, 0]
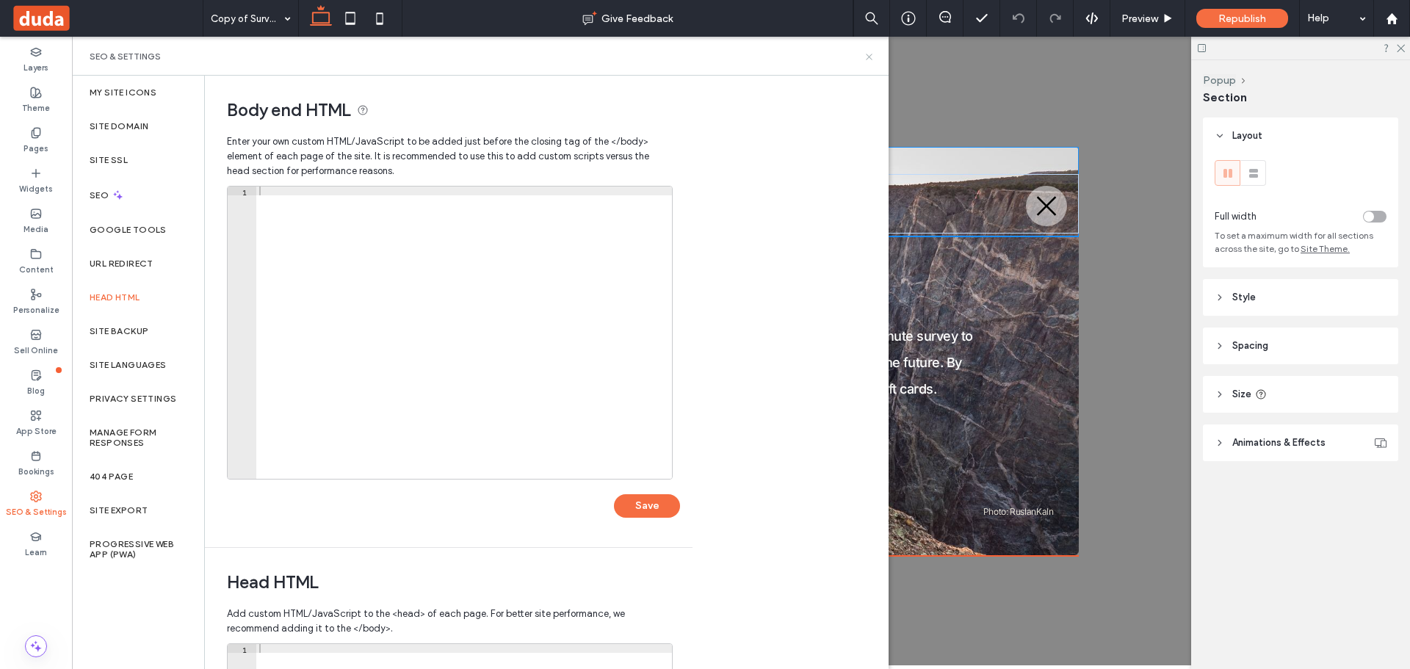
click at [869, 56] on use at bounding box center [869, 57] width 6 height 6
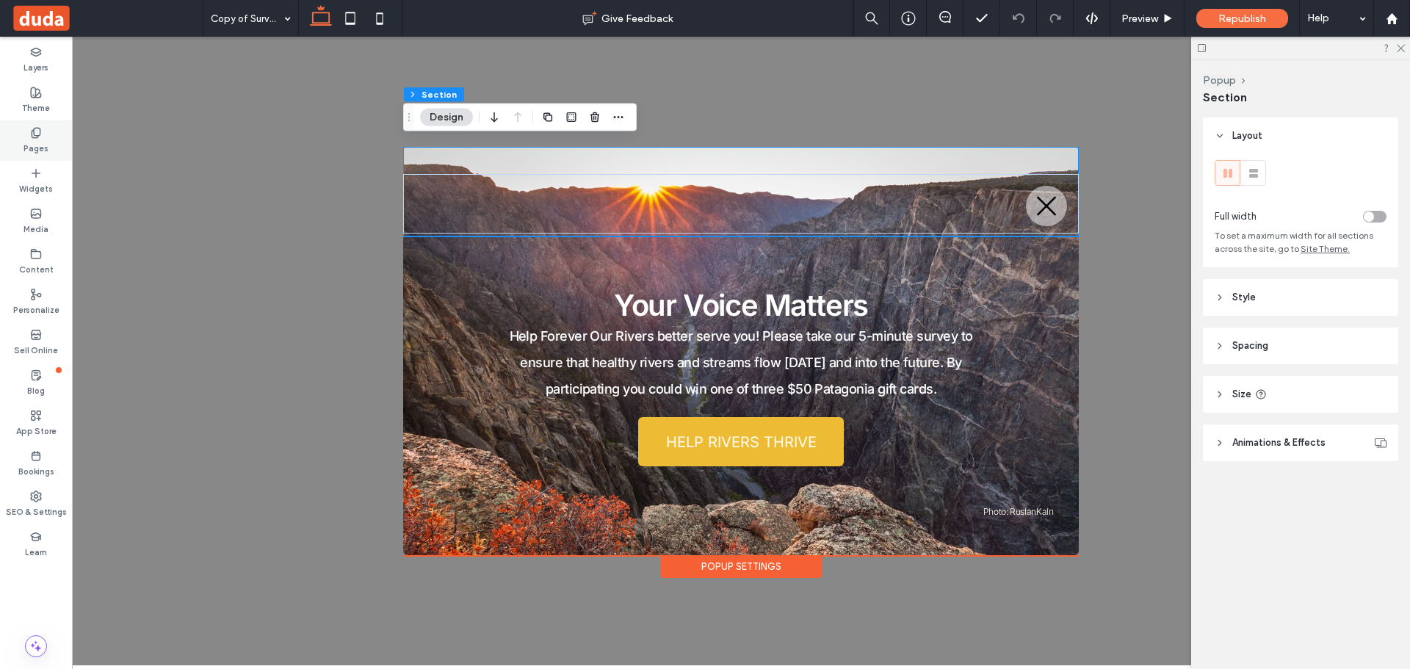
click at [37, 135] on use at bounding box center [36, 133] width 8 height 10
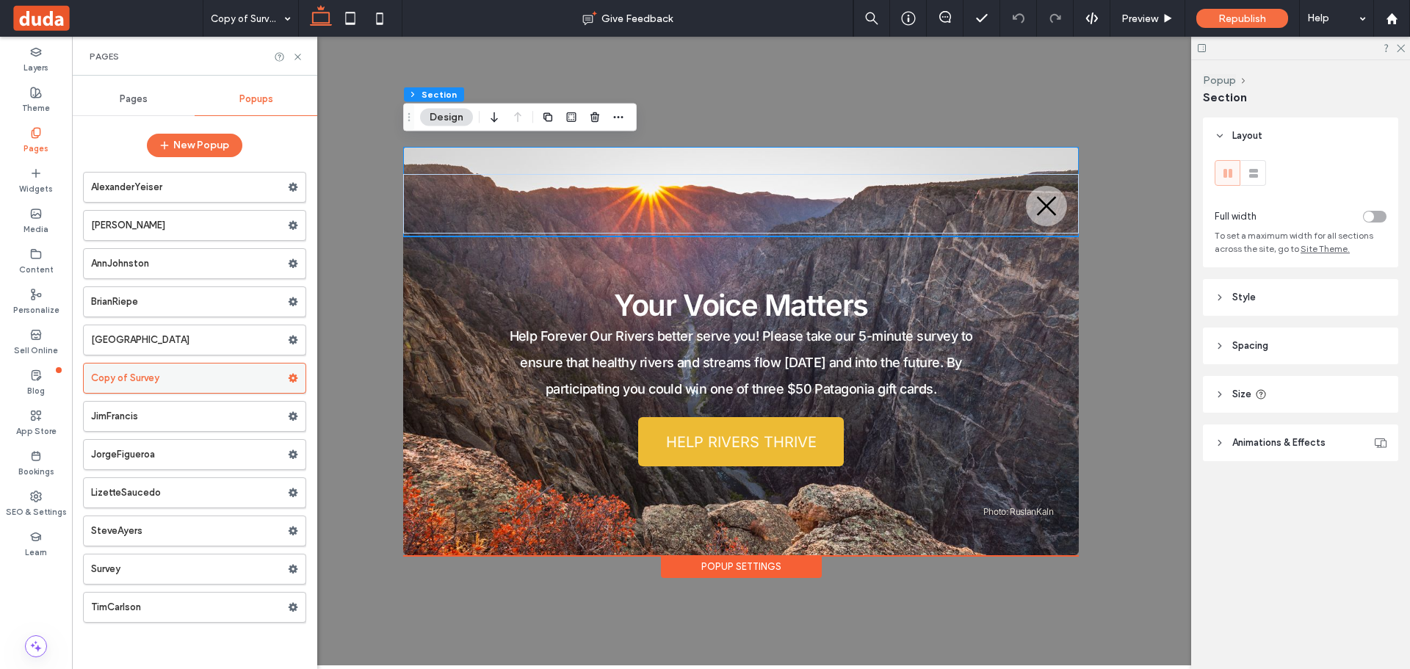
click at [289, 377] on icon at bounding box center [293, 378] width 10 height 10
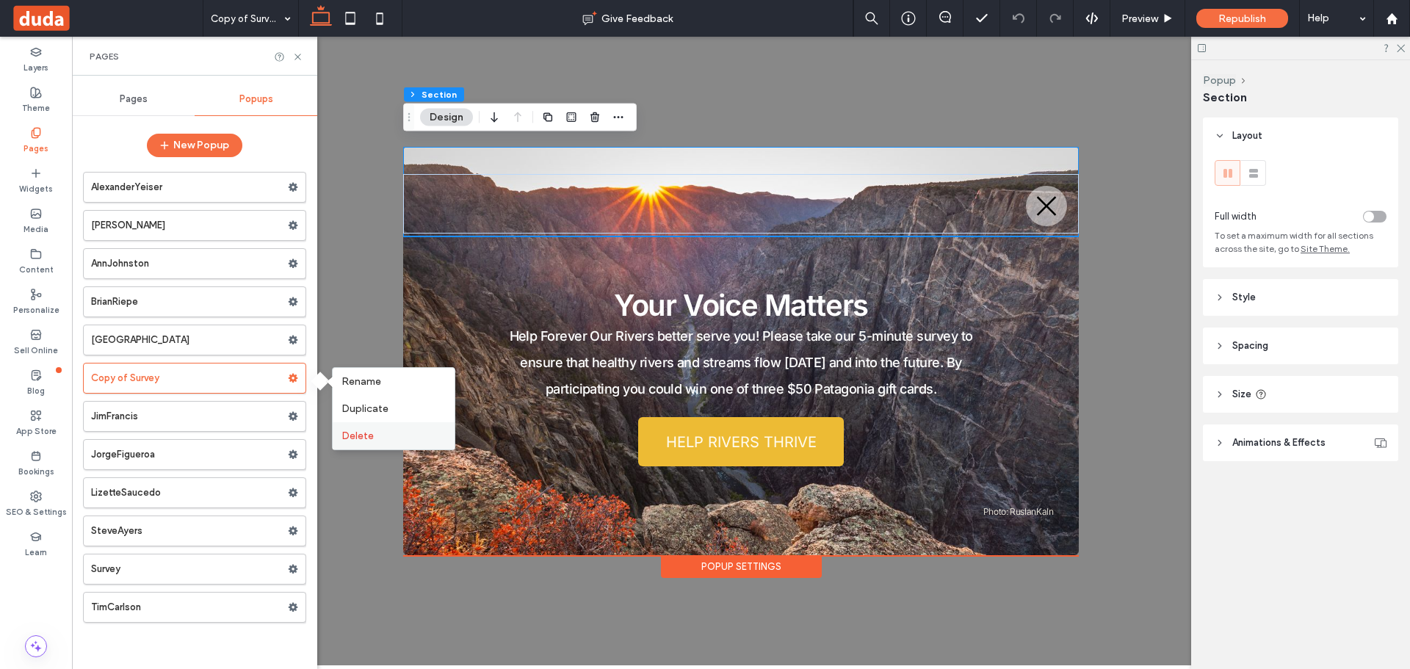
click at [348, 430] on span "Delete" at bounding box center [357, 436] width 32 height 12
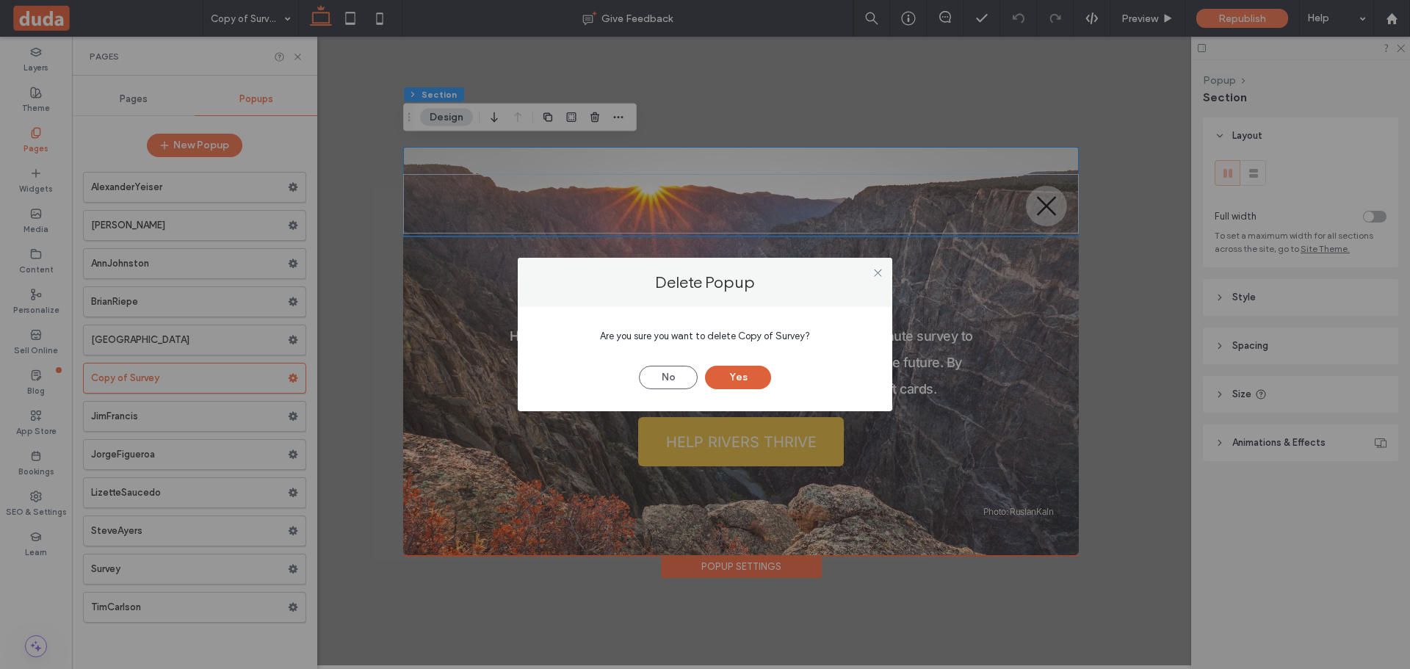
click at [741, 374] on button "Yes" at bounding box center [738, 378] width 66 height 24
